Goal: Task Accomplishment & Management: Complete application form

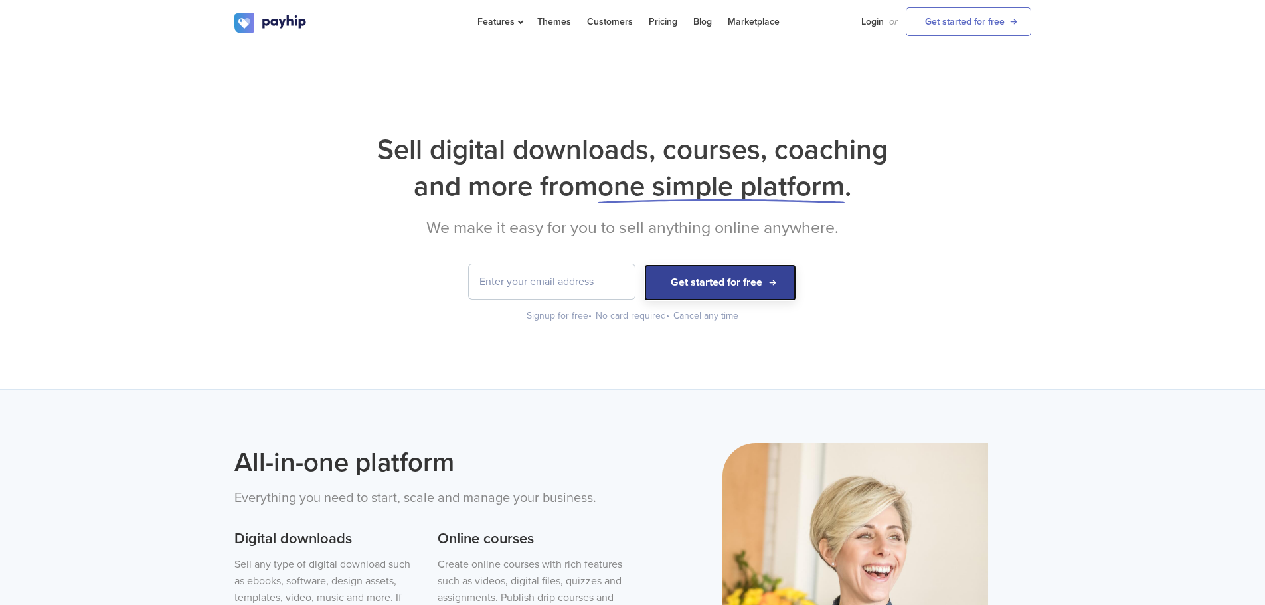
click at [746, 291] on button "Get started for free" at bounding box center [720, 282] width 152 height 37
drag, startPoint x: 517, startPoint y: 287, endPoint x: 535, endPoint y: 294, distance: 19.1
click at [517, 287] on input "email" at bounding box center [552, 281] width 166 height 35
click at [1037, 293] on div "Sell digital downloads, courses, coaching and more from one simple platform . W…" at bounding box center [632, 217] width 1265 height 344
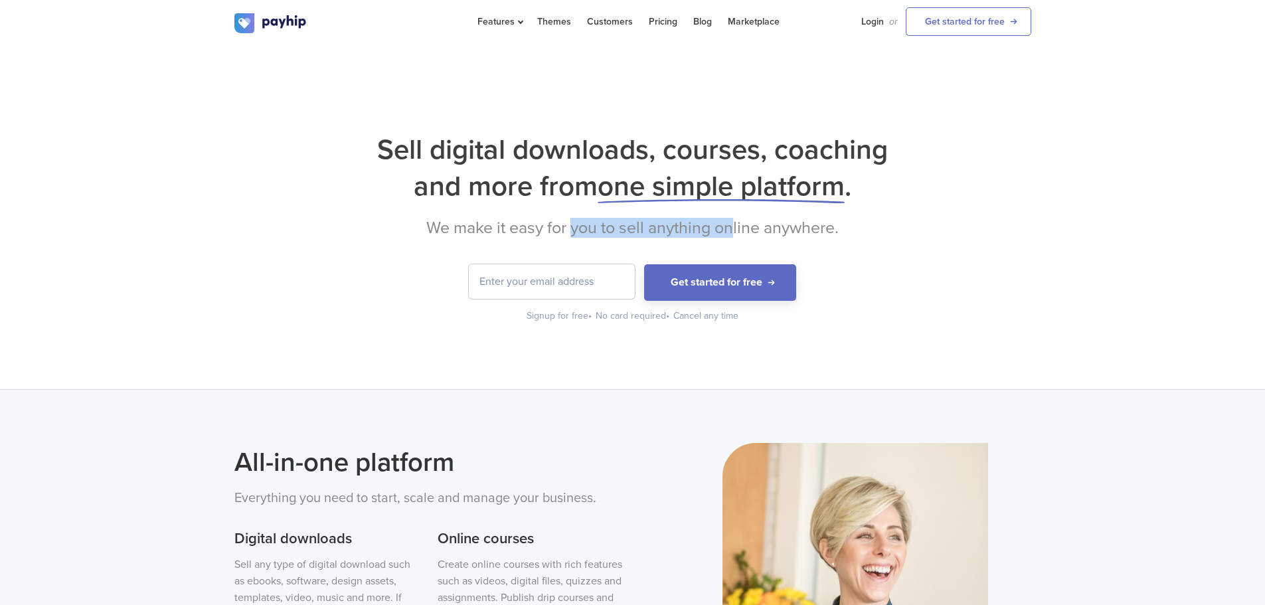
drag, startPoint x: 572, startPoint y: 231, endPoint x: 734, endPoint y: 231, distance: 161.3
click at [734, 231] on h2 "We make it easy for you to sell anything online anywhere." at bounding box center [632, 228] width 797 height 20
click at [1043, 234] on div "Sell digital downloads, courses, coaching and more from one simple platform . W…" at bounding box center [632, 217] width 1265 height 344
click at [526, 289] on input "email" at bounding box center [552, 281] width 166 height 35
click at [548, 287] on input "ss" at bounding box center [552, 281] width 166 height 35
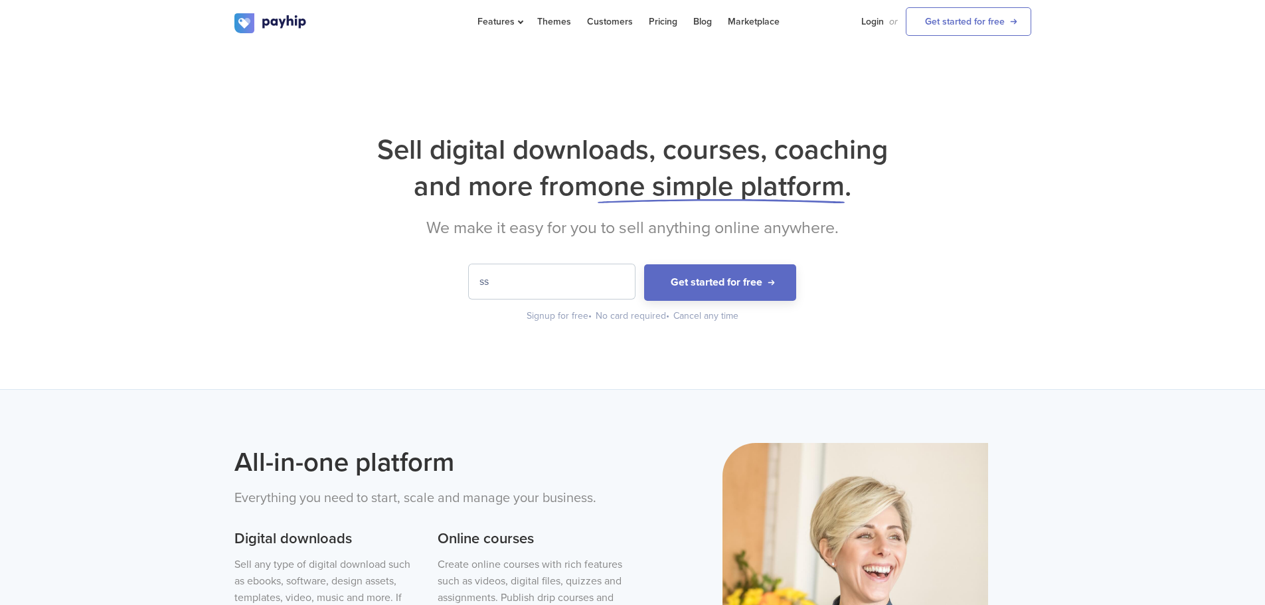
drag, startPoint x: 548, startPoint y: 287, endPoint x: 353, endPoint y: 285, distance: 195.2
click at [355, 285] on form "ss Get started for free" at bounding box center [632, 282] width 797 height 37
type input "s"
click at [712, 286] on button "Get started for free" at bounding box center [720, 282] width 152 height 37
